Goal: Task Accomplishment & Management: Manage account settings

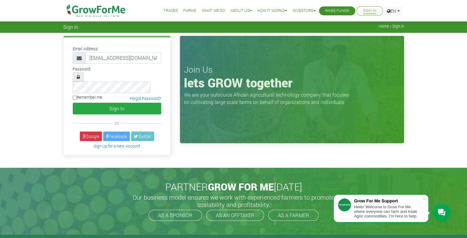
scroll to position [0, 3]
type input "233555609662@growforme.com"
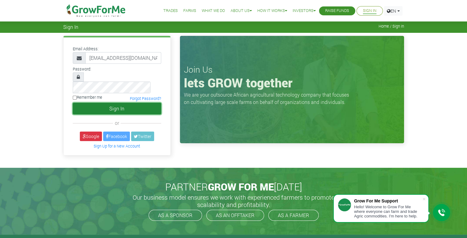
click at [92, 103] on button "Sign In" at bounding box center [117, 109] width 88 height 12
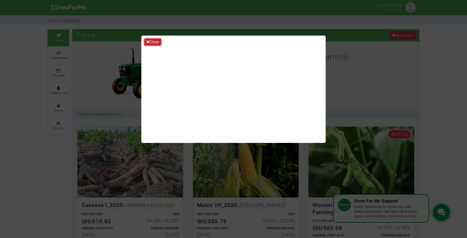
click at [155, 42] on button "Close" at bounding box center [152, 42] width 17 height 7
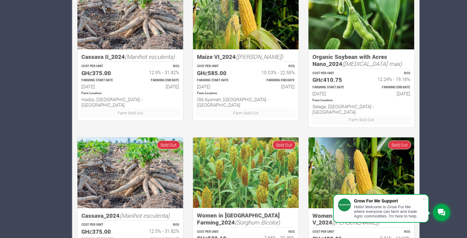
scroll to position [367, 0]
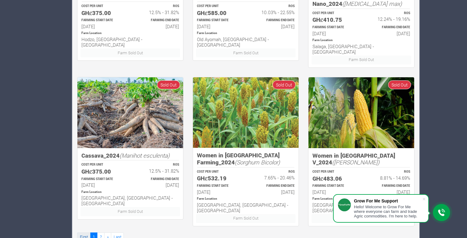
click at [83, 233] on link "First" at bounding box center [83, 237] width 13 height 9
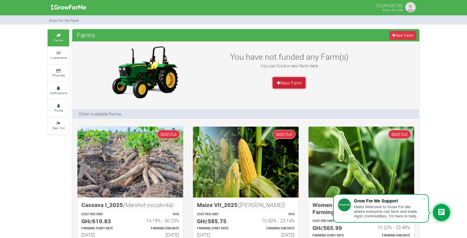
click at [290, 81] on link "New Farm" at bounding box center [289, 82] width 33 height 11
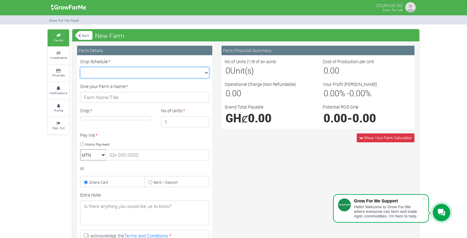
click at [204, 71] on select "Crop Schedule: *" at bounding box center [144, 72] width 129 height 11
click at [203, 72] on select "Crop Schedule: *" at bounding box center [144, 72] width 129 height 11
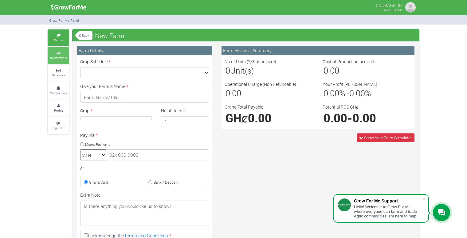
click at [58, 54] on link "Investments" at bounding box center [59, 55] width 22 height 17
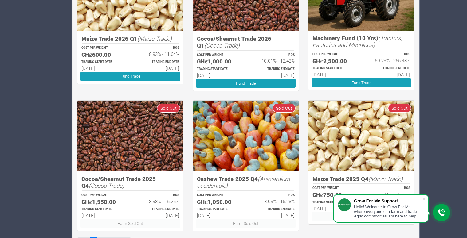
scroll to position [329, 0]
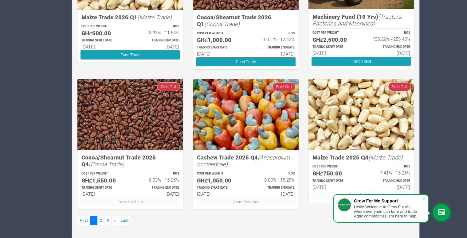
click at [442, 217] on div at bounding box center [441, 212] width 17 height 17
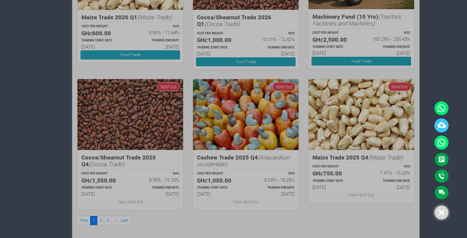
drag, startPoint x: 442, startPoint y: 208, endPoint x: 435, endPoint y: 205, distance: 7.0
click at [441, 208] on div at bounding box center [441, 213] width 14 height 14
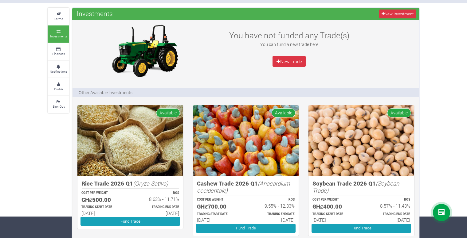
scroll to position [0, 0]
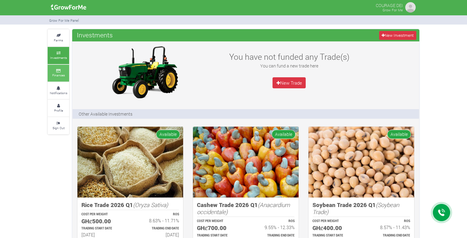
click at [57, 71] on icon at bounding box center [58, 70] width 18 height 3
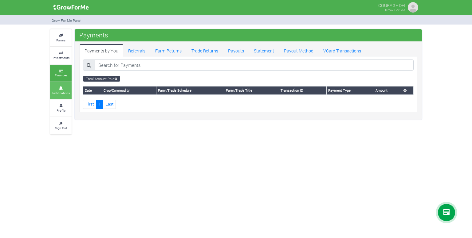
click at [66, 89] on link "Notifications" at bounding box center [61, 90] width 22 height 17
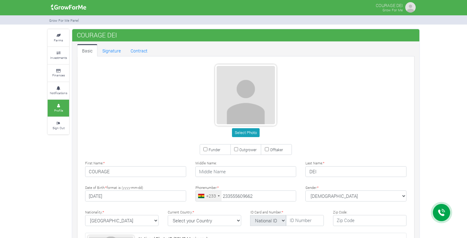
type input "55 560 9662"
